Goal: Task Accomplishment & Management: Manage account settings

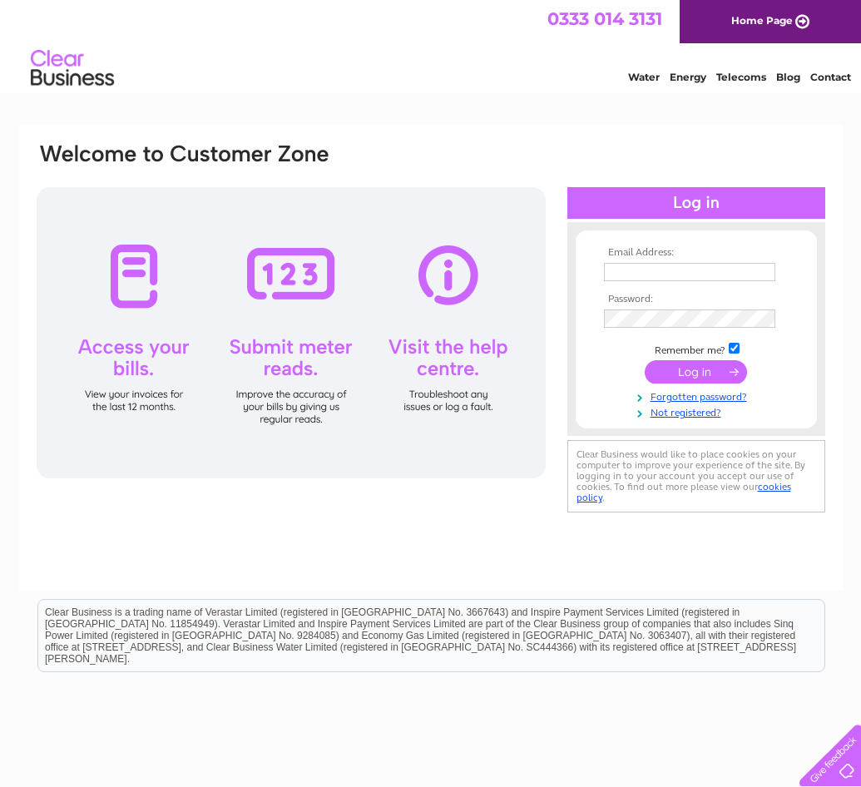
drag, startPoint x: 0, startPoint y: 0, endPoint x: 674, endPoint y: 270, distance: 725.7
click at [674, 270] on input "text" at bounding box center [689, 272] width 171 height 18
type input "charlotte.angus@nwrc-glasgow.co.uk"
click at [695, 375] on input "submit" at bounding box center [696, 373] width 102 height 23
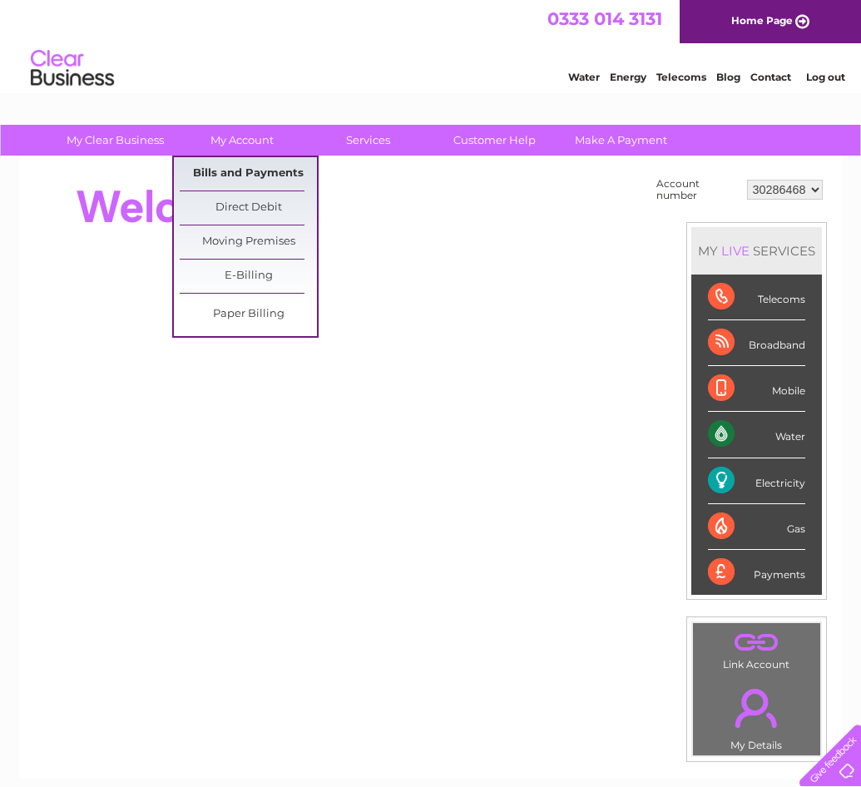
click at [263, 170] on link "Bills and Payments" at bounding box center [248, 173] width 137 height 33
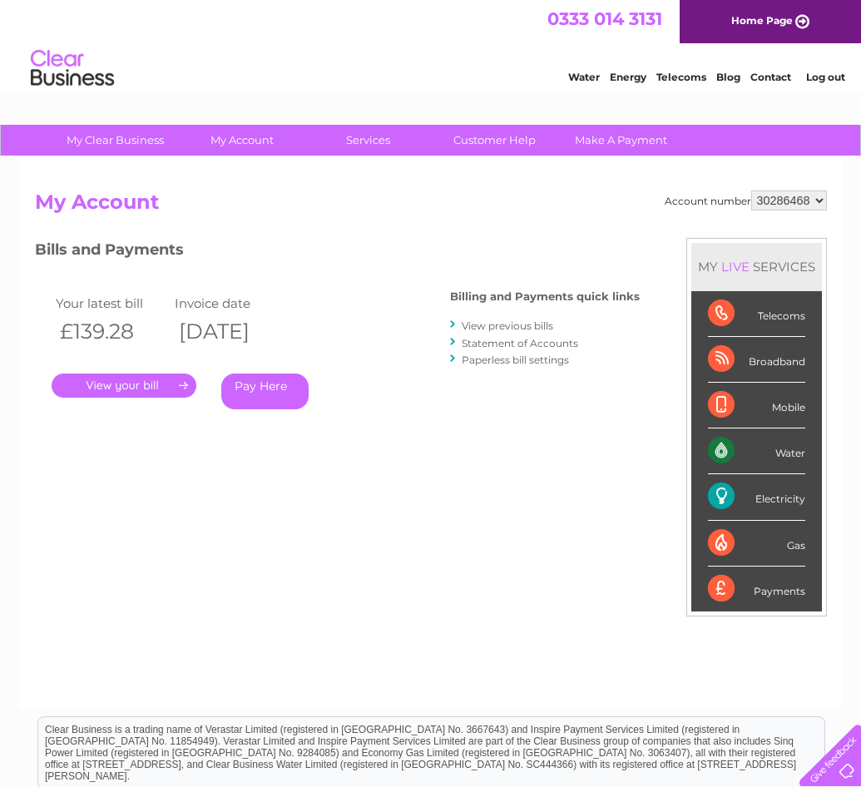
click at [134, 381] on link "." at bounding box center [124, 386] width 145 height 24
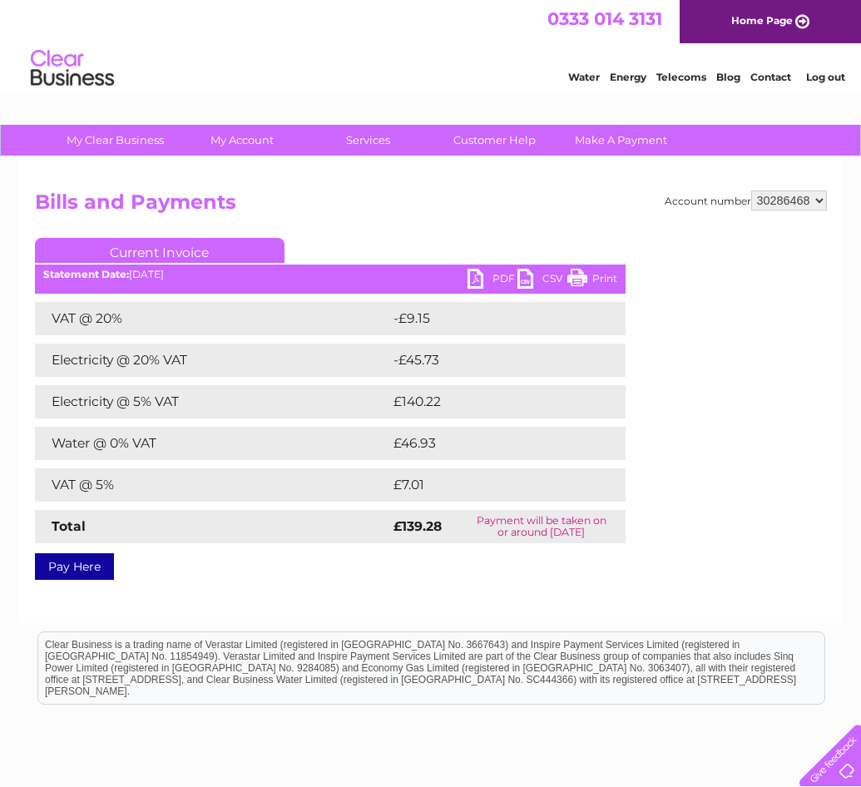
click at [488, 276] on link "PDF" at bounding box center [493, 281] width 50 height 24
